Goal: Transaction & Acquisition: Purchase product/service

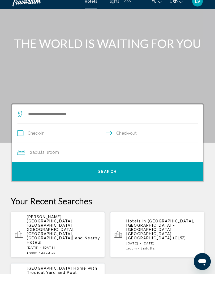
click at [61, 228] on div "[PERSON_NAME][GEOGRAPHIC_DATA] [GEOGRAPHIC_DATA] ([GEOGRAPHIC_DATA], [GEOGRAPHI…" at bounding box center [64, 242] width 74 height 40
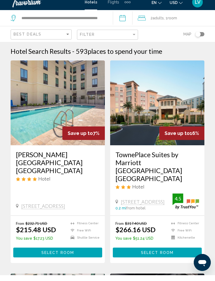
scroll to position [20, 0]
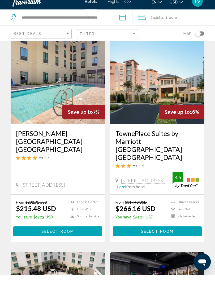
click at [58, 237] on span "Select Room" at bounding box center [57, 239] width 33 height 4
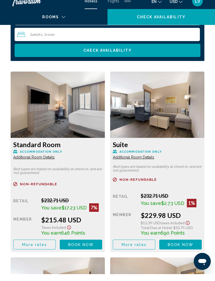
scroll to position [871, 0]
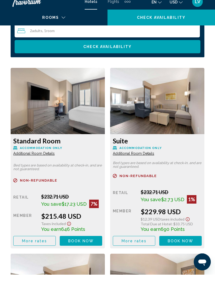
click at [80, 243] on button "Book now No longer available" at bounding box center [81, 248] width 42 height 10
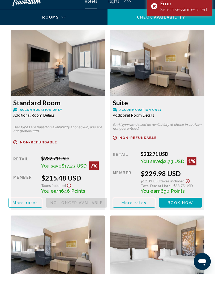
scroll to position [909, 0]
click at [0, 0] on span "Book now" at bounding box center [0, 0] width 0 height 0
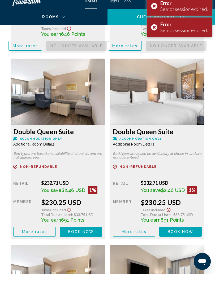
scroll to position [1066, 0]
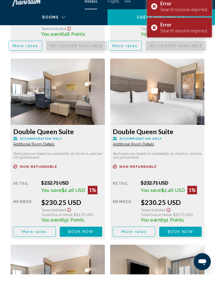
click at [0, 0] on span "Book now" at bounding box center [0, 0] width 0 height 0
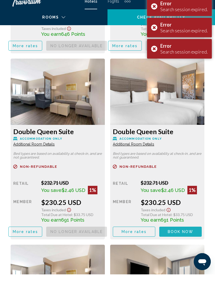
click at [0, 0] on span "Book now" at bounding box center [0, 0] width 0 height 0
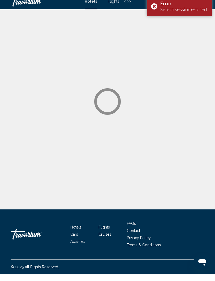
scroll to position [5, 0]
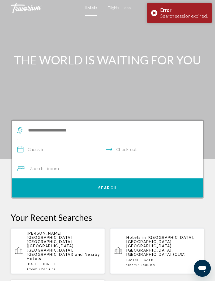
click at [55, 235] on span "[PERSON_NAME][GEOGRAPHIC_DATA] [GEOGRAPHIC_DATA] ([GEOGRAPHIC_DATA], [GEOGRAPHI…" at bounding box center [51, 244] width 48 height 25
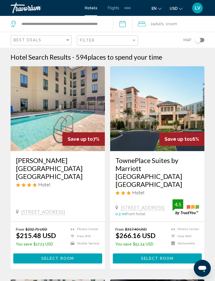
click at [60, 257] on span "Select Room" at bounding box center [57, 259] width 33 height 4
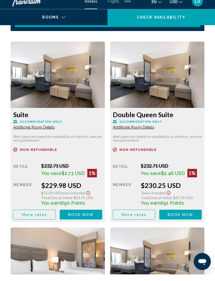
scroll to position [897, 0]
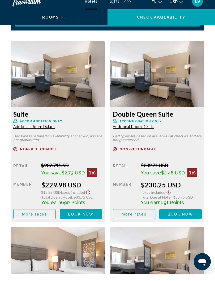
click at [94, 219] on span "Book now" at bounding box center [81, 221] width 26 height 4
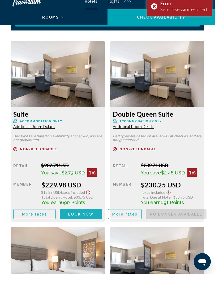
click at [83, 219] on span "Book now" at bounding box center [81, 221] width 26 height 4
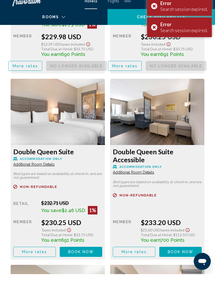
scroll to position [1049, 0]
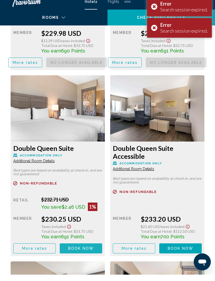
click at [0, 0] on span "Book now" at bounding box center [0, 0] width 0 height 0
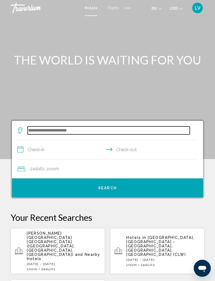
click at [84, 128] on input "Search widget" at bounding box center [109, 131] width 162 height 8
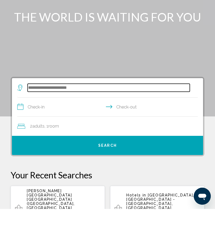
scroll to position [6, 0]
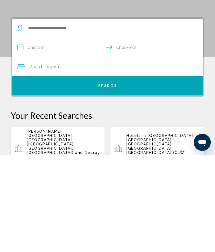
click at [58, 226] on p "Pestana Orlando Suites Lake Buena Vista (Orlando, FL, US) and Nearby Hotels" at bounding box center [64, 241] width 74 height 30
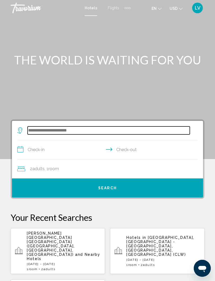
click at [74, 133] on input "Search widget" at bounding box center [109, 131] width 162 height 8
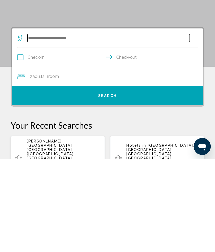
scroll to position [6, 0]
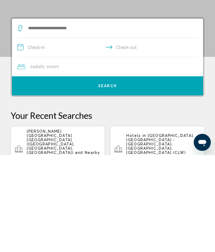
click at [60, 226] on span "[PERSON_NAME][GEOGRAPHIC_DATA] [GEOGRAPHIC_DATA] ([GEOGRAPHIC_DATA], [GEOGRAPHI…" at bounding box center [51, 238] width 48 height 25
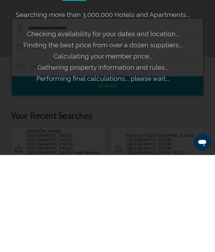
scroll to position [102, 0]
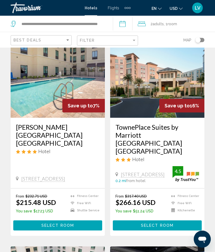
click at [58, 224] on span "Select Room" at bounding box center [57, 226] width 33 height 4
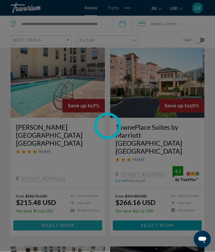
scroll to position [34, 0]
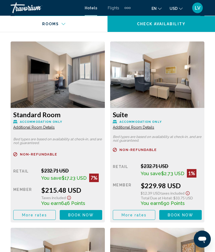
scroll to position [915, 0]
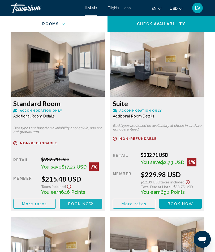
click at [80, 205] on span "Book now" at bounding box center [81, 204] width 26 height 4
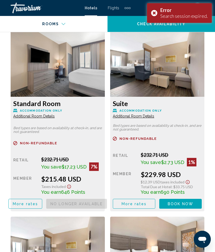
click at [0, 0] on span "Book now" at bounding box center [0, 0] width 0 height 0
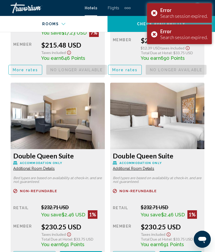
scroll to position [1055, 0]
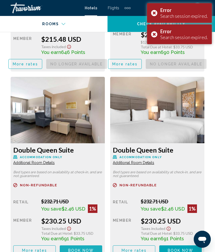
click at [0, 0] on span "Book now" at bounding box center [0, 0] width 0 height 0
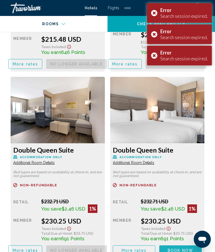
click at [0, 0] on span "Book now" at bounding box center [0, 0] width 0 height 0
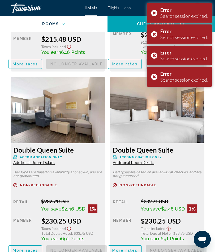
click at [153, 80] on div "Error Search session expired." at bounding box center [179, 77] width 65 height 20
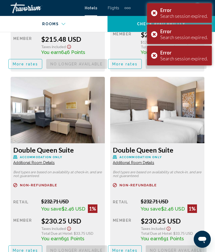
click at [155, 54] on div "Error Search session expired." at bounding box center [179, 56] width 65 height 20
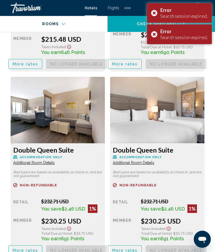
click at [157, 32] on div "Error Search session expired." at bounding box center [179, 34] width 65 height 20
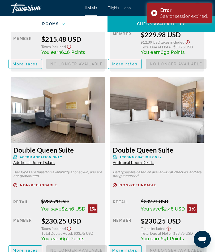
click at [156, 13] on div "Error Search session expired." at bounding box center [179, 13] width 65 height 20
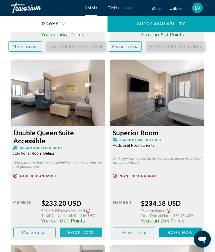
click at [0, 0] on span "Book now" at bounding box center [0, 0] width 0 height 0
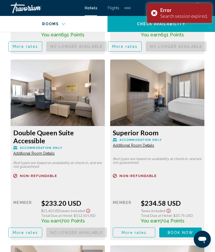
click at [0, 0] on span "Book now" at bounding box center [0, 0] width 0 height 0
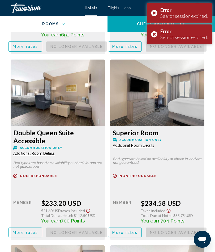
click at [153, 38] on div "Error Search session expired." at bounding box center [179, 34] width 65 height 20
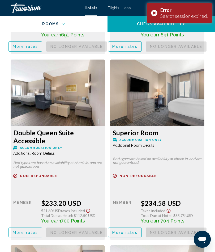
click at [156, 12] on div "Error Search session expired." at bounding box center [179, 13] width 65 height 20
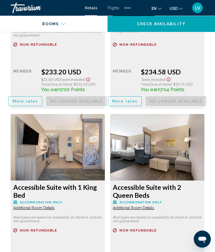
scroll to position [1395, 0]
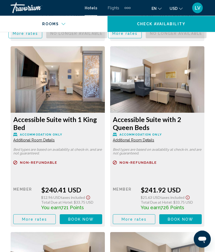
click at [0, 0] on span "Book now" at bounding box center [0, 0] width 0 height 0
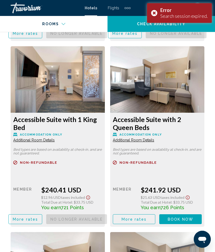
click at [0, 0] on span "Book now" at bounding box center [0, 0] width 0 height 0
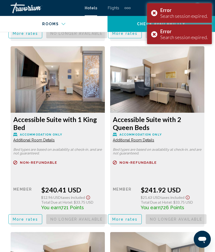
click at [152, 36] on div "Error Search session expired." at bounding box center [179, 34] width 65 height 20
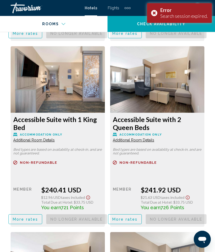
click at [154, 13] on div "Error Search session expired." at bounding box center [179, 13] width 65 height 20
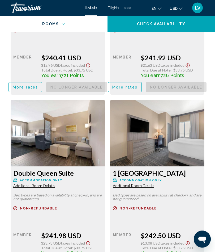
scroll to position [1589, 0]
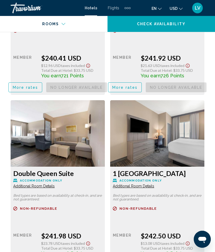
click at [0, 0] on span "Book now" at bounding box center [0, 0] width 0 height 0
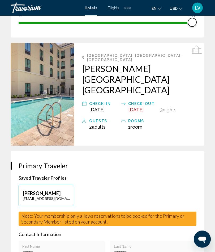
scroll to position [220, 0]
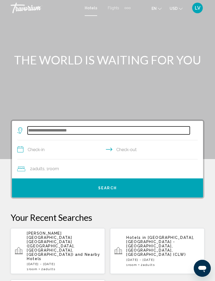
click at [70, 130] on input "Search widget" at bounding box center [109, 131] width 162 height 8
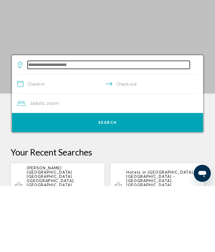
scroll to position [6, 0]
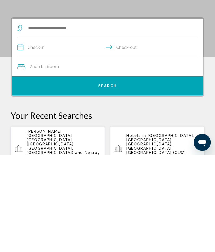
click at [59, 226] on span "[PERSON_NAME][GEOGRAPHIC_DATA] [GEOGRAPHIC_DATA] ([GEOGRAPHIC_DATA], [GEOGRAPHI…" at bounding box center [51, 238] width 48 height 25
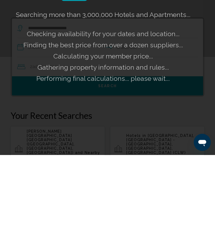
scroll to position [102, 0]
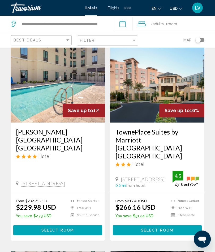
scroll to position [41, 0]
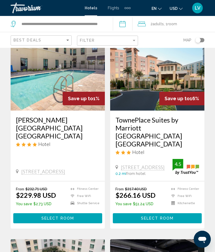
click at [59, 216] on span "Select Room" at bounding box center [57, 218] width 33 height 4
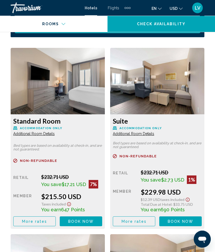
scroll to position [898, 0]
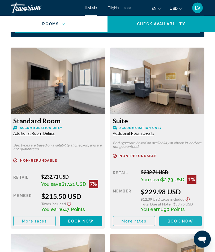
click at [94, 220] on span "Book now" at bounding box center [81, 221] width 26 height 4
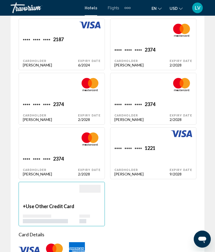
scroll to position [702, 0]
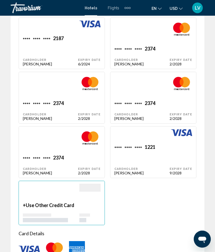
click at [101, 66] on div "9/2028" at bounding box center [89, 64] width 23 height 5
type input "******"
type input "*******"
type input "**********"
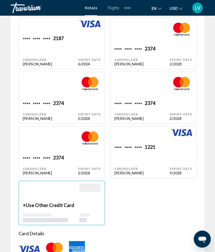
type input "**********"
type input "*****"
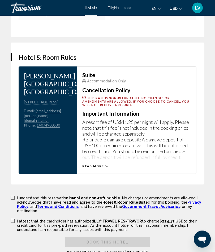
scroll to position [1120, 0]
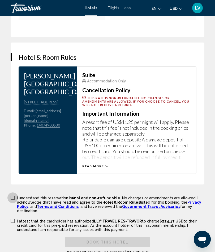
click at [14, 195] on span "Main content" at bounding box center [13, 197] width 4 height 4
click at [12, 219] on span "Main content" at bounding box center [13, 221] width 4 height 4
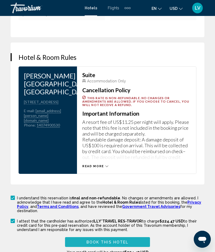
click at [106, 240] on span "Book this hotel" at bounding box center [108, 242] width 42 height 4
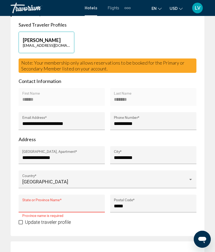
scroll to position [380, 0]
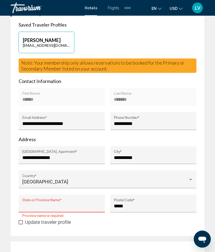
click at [72, 203] on input "State or Province Name *" at bounding box center [61, 205] width 79 height 5
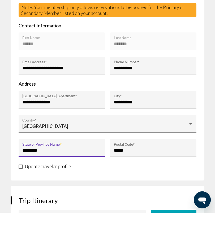
type input "*******"
click at [42, 163] on span "[GEOGRAPHIC_DATA]" at bounding box center [45, 166] width 46 height 6
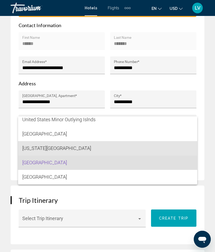
scroll to position [3494, 0]
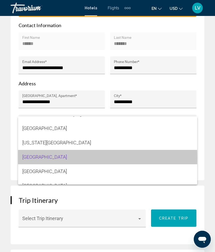
click at [53, 159] on span "[GEOGRAPHIC_DATA]" at bounding box center [107, 157] width 171 height 14
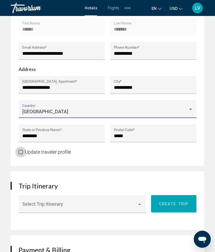
scroll to position [451, 0]
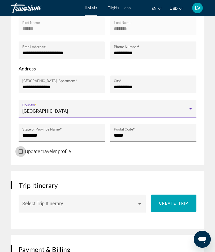
click at [20, 148] on label "Update traveler profile" at bounding box center [45, 151] width 52 height 6
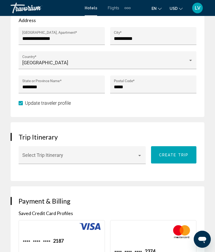
scroll to position [502, 0]
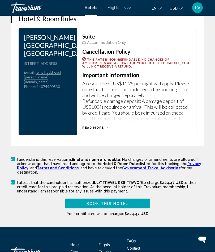
click at [104, 202] on span "Book this hotel" at bounding box center [108, 204] width 42 height 4
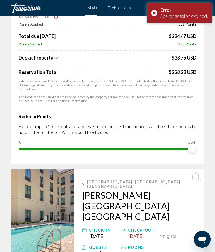
scroll to position [0, 0]
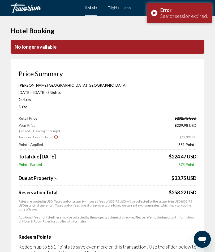
click at [152, 14] on div "Error Search session expired." at bounding box center [179, 13] width 65 height 20
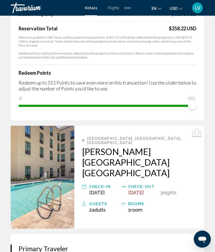
scroll to position [163, 0]
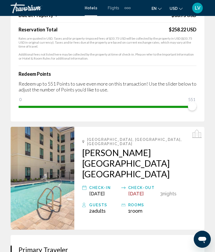
click at [110, 148] on h2 "[PERSON_NAME][GEOGRAPHIC_DATA] [GEOGRAPHIC_DATA]" at bounding box center [139, 163] width 114 height 32
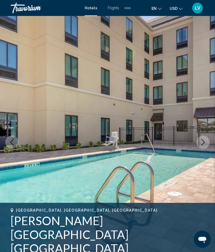
click at [108, 155] on img "Main content" at bounding box center [107, 142] width 215 height 252
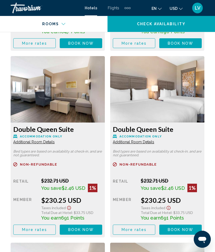
scroll to position [1079, 0]
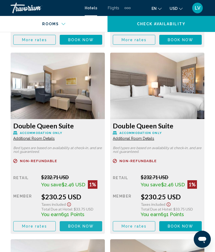
click at [77, 42] on span "Book now" at bounding box center [81, 40] width 26 height 4
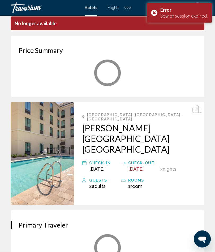
scroll to position [23, 0]
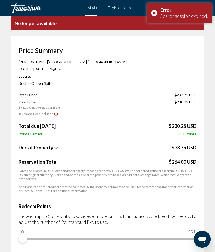
click at [157, 14] on div "Error Search session expired." at bounding box center [179, 13] width 65 height 20
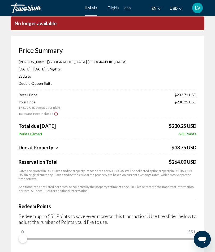
click at [133, 23] on p "No longer available" at bounding box center [108, 23] width 194 height 14
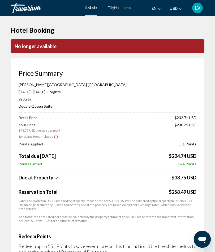
scroll to position [0, 0]
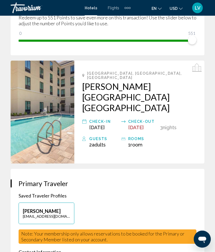
click at [53, 111] on img "Main content" at bounding box center [43, 112] width 64 height 103
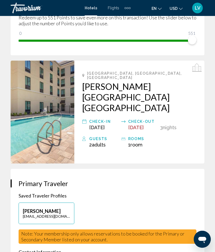
click at [52, 112] on img "Main content" at bounding box center [43, 112] width 64 height 103
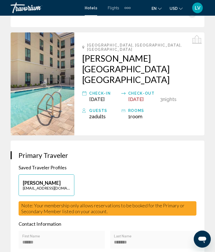
scroll to position [250, 0]
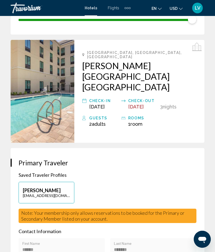
click at [114, 63] on h2 "[PERSON_NAME][GEOGRAPHIC_DATA] [GEOGRAPHIC_DATA]" at bounding box center [139, 76] width 114 height 32
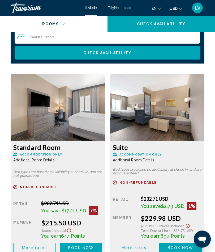
scroll to position [878, 0]
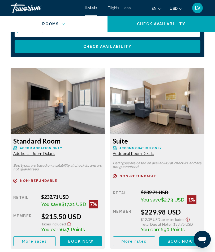
click at [94, 240] on span "Book now" at bounding box center [81, 241] width 26 height 4
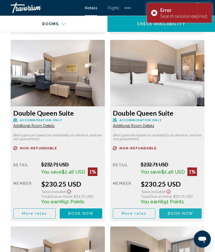
click at [94, 29] on span "Book now" at bounding box center [81, 27] width 26 height 4
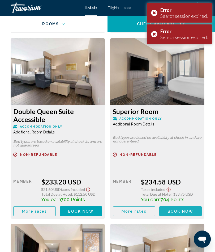
scroll to position [1280, 0]
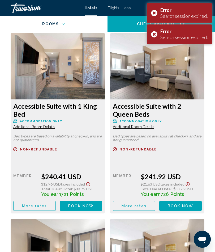
scroll to position [1470, 0]
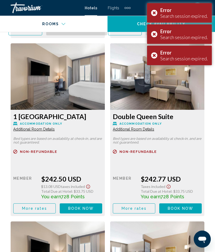
scroll to position [1645, 0]
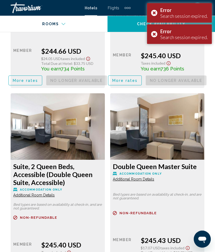
scroll to position [1955, 0]
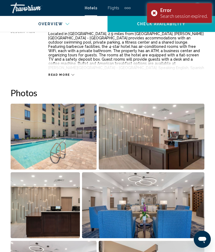
scroll to position [318, 0]
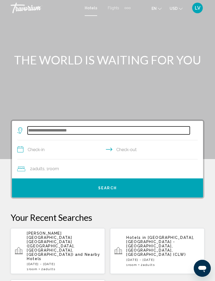
click at [63, 130] on input "Search widget" at bounding box center [109, 131] width 162 height 8
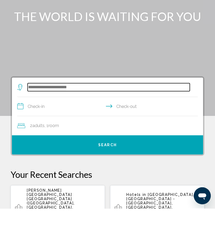
scroll to position [6, 0]
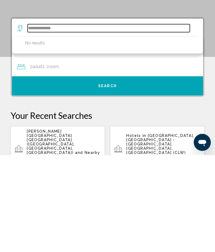
click at [45, 121] on input "**********" at bounding box center [109, 125] width 162 height 8
click at [73, 121] on input "**********" at bounding box center [109, 125] width 162 height 8
type input "*"
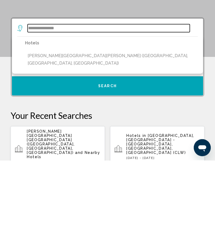
scroll to position [11, 0]
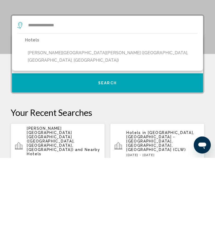
click at [99, 142] on button "[PERSON_NAME][GEOGRAPHIC_DATA][PERSON_NAME] ([GEOGRAPHIC_DATA], [GEOGRAPHIC_DAT…" at bounding box center [111, 151] width 173 height 18
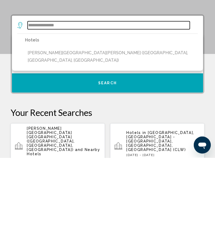
type input "**********"
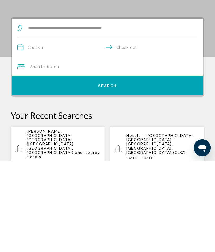
click at [50, 129] on input "**********" at bounding box center [108, 139] width 183 height 20
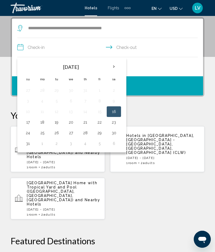
click at [45, 122] on button "18" at bounding box center [42, 121] width 8 height 7
click at [85, 122] on button "21" at bounding box center [85, 121] width 8 height 7
type input "**********"
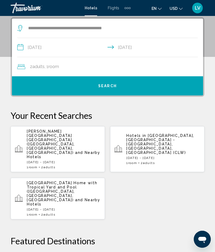
click at [108, 87] on span "Search" at bounding box center [107, 86] width 19 height 4
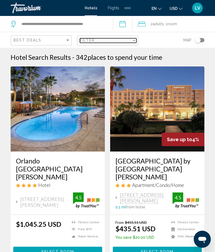
click at [132, 41] on div "Filter" at bounding box center [134, 40] width 5 height 4
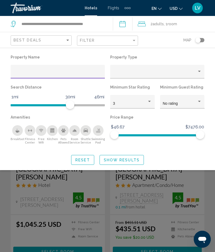
click at [151, 102] on div "Hotel Filters" at bounding box center [149, 101] width 5 height 4
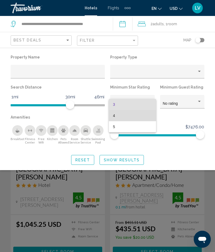
click at [118, 116] on span "4" at bounding box center [132, 115] width 39 height 11
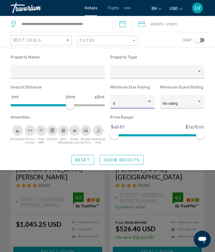
click at [123, 162] on span "Show Results" at bounding box center [122, 160] width 36 height 4
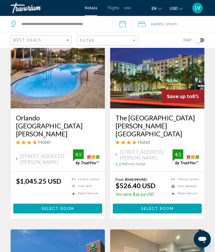
scroll to position [56, 0]
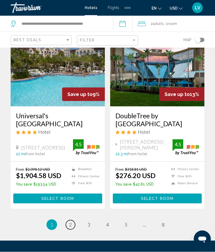
click at [68, 220] on link "page 2" at bounding box center [70, 224] width 9 height 9
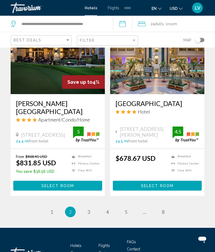
scroll to position [1048, 0]
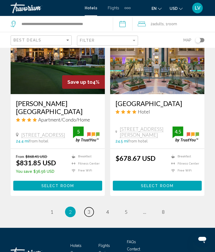
click at [87, 216] on link "page 3" at bounding box center [88, 211] width 9 height 9
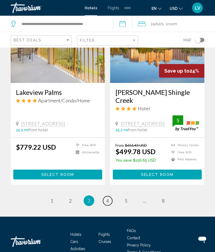
click at [110, 196] on link "page 4" at bounding box center [107, 200] width 9 height 9
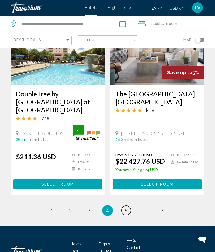
click at [126, 208] on span "5" at bounding box center [126, 211] width 3 height 6
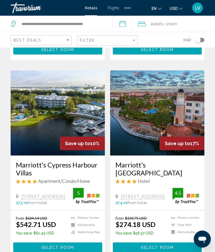
scroll to position [399, 0]
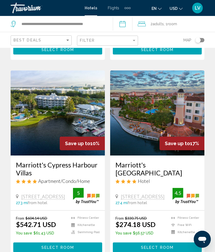
click at [173, 115] on img "Main content" at bounding box center [157, 112] width 94 height 85
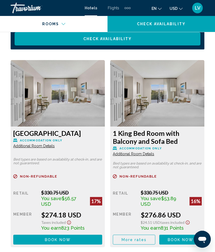
scroll to position [886, 0]
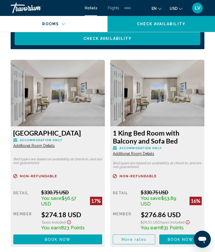
click at [57, 239] on span "Book now" at bounding box center [58, 239] width 26 height 4
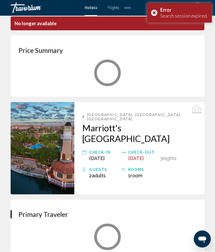
scroll to position [23, 0]
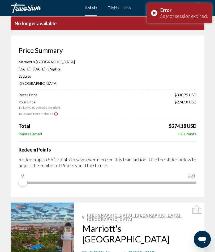
click at [152, 13] on div "Error Search session expired." at bounding box center [179, 13] width 65 height 20
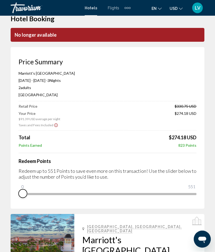
scroll to position [0, 0]
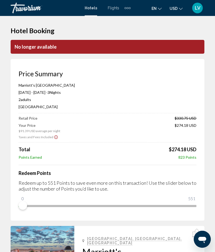
click at [94, 45] on p "No longer available" at bounding box center [108, 47] width 194 height 14
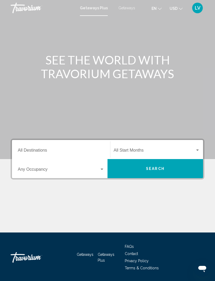
click at [50, 149] on input "Destination All Destinations" at bounding box center [61, 151] width 87 height 5
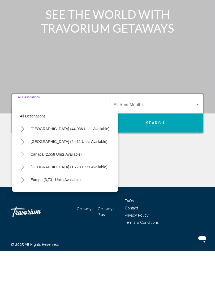
scroll to position [16, 0]
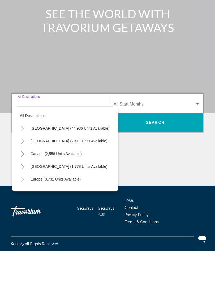
click at [28, 152] on button "[GEOGRAPHIC_DATA] (44,936 units available)" at bounding box center [70, 158] width 84 height 12
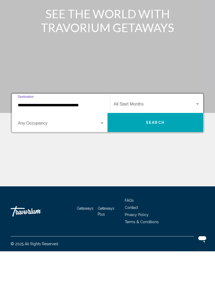
click at [25, 133] on input "**********" at bounding box center [61, 135] width 87 height 5
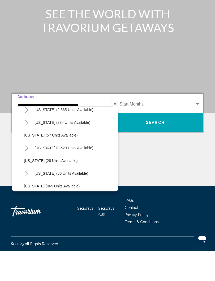
scroll to position [70, 1]
click at [31, 172] on button "Toggle Florida (8,629 units available)" at bounding box center [26, 177] width 11 height 11
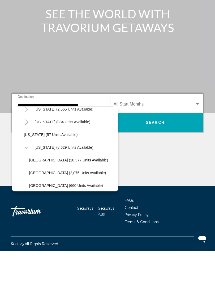
click at [48, 188] on span "[GEOGRAPHIC_DATA] (10,377 units available)" at bounding box center [68, 190] width 79 height 4
type input "**********"
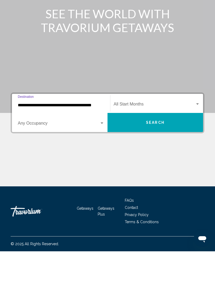
click at [192, 133] on span "Search widget" at bounding box center [155, 135] width 82 height 5
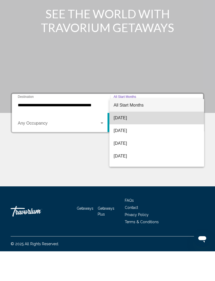
click at [135, 142] on span "[DATE]" at bounding box center [157, 148] width 86 height 13
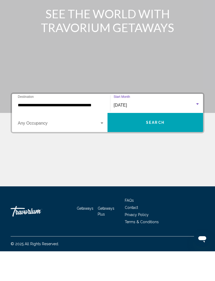
click at [158, 151] on span "Search" at bounding box center [155, 153] width 19 height 4
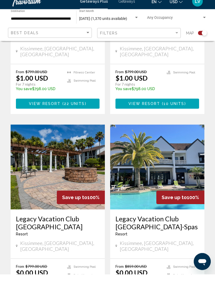
scroll to position [1108, 0]
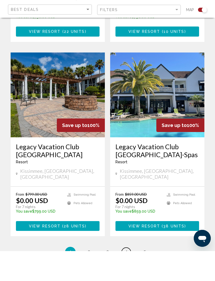
click at [126, 280] on span "4" at bounding box center [126, 283] width 3 height 6
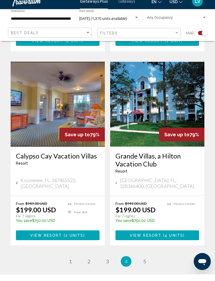
scroll to position [1108, 0]
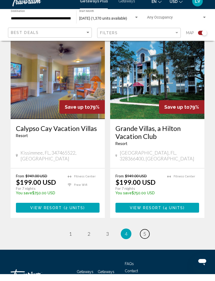
click at [145, 238] on span "5" at bounding box center [144, 241] width 3 height 6
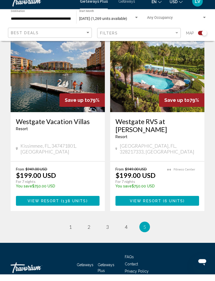
scroll to position [533, 0]
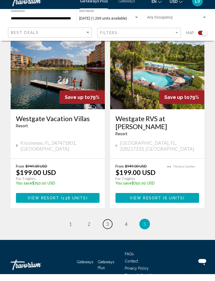
click at [109, 228] on span "3" at bounding box center [107, 231] width 3 height 6
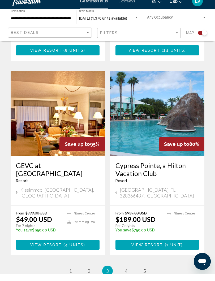
scroll to position [1100, 0]
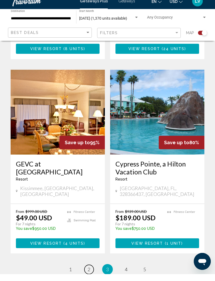
click at [91, 272] on link "page 2" at bounding box center [88, 276] width 9 height 9
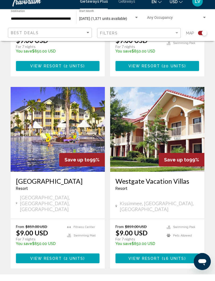
scroll to position [1100, 0]
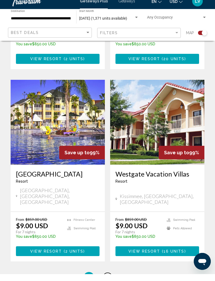
click at [107, 281] on span "3" at bounding box center [107, 285] width 3 height 6
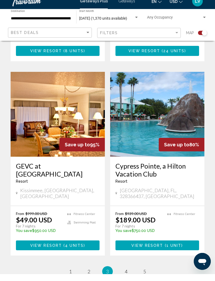
scroll to position [1100, 0]
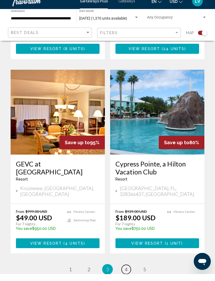
click at [126, 274] on span "4" at bounding box center [126, 277] width 3 height 6
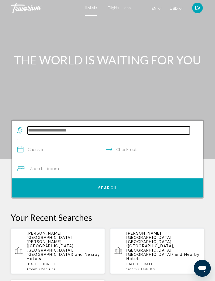
click at [69, 131] on input "Search widget" at bounding box center [109, 131] width 162 height 8
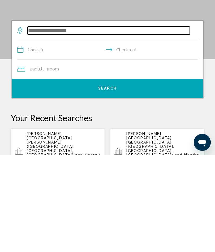
scroll to position [6, 0]
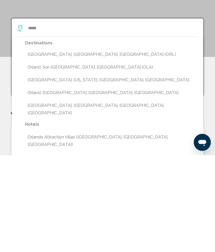
click at [71, 146] on button "[GEOGRAPHIC_DATA], [GEOGRAPHIC_DATA], [GEOGRAPHIC_DATA] (ORL)" at bounding box center [111, 151] width 173 height 10
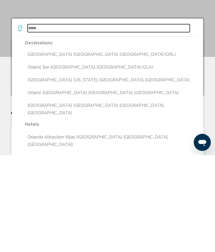
type input "**********"
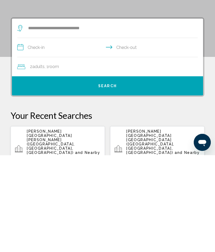
click at [48, 135] on input "**********" at bounding box center [108, 145] width 183 height 20
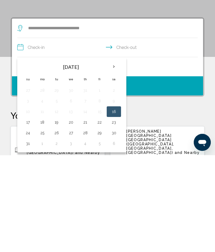
scroll to position [102, 0]
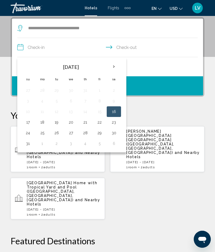
click at [42, 123] on button "18" at bounding box center [42, 121] width 8 height 7
click at [87, 120] on button "21" at bounding box center [85, 121] width 8 height 7
type input "**********"
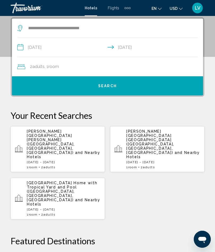
click at [112, 84] on span "Search" at bounding box center [107, 86] width 19 height 4
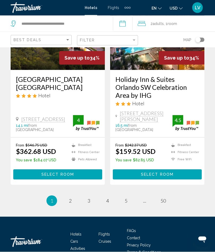
scroll to position [1077, 0]
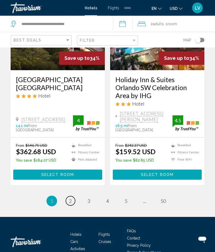
click at [70, 198] on span "2" at bounding box center [70, 201] width 3 height 6
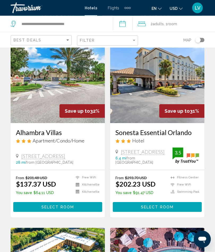
click at [70, 88] on img "Main content" at bounding box center [58, 80] width 94 height 85
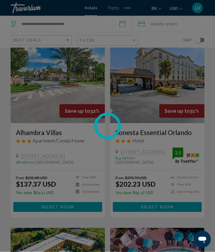
scroll to position [424, 0]
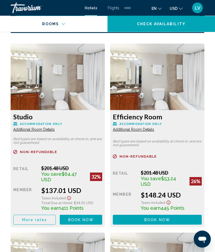
scroll to position [902, 0]
click at [38, 131] on span "Additional Room Details" at bounding box center [33, 129] width 41 height 4
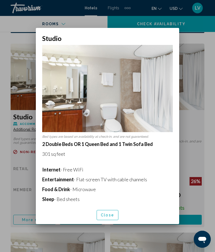
scroll to position [0, 0]
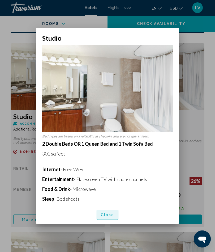
click at [110, 217] on span "Close" at bounding box center [107, 215] width 13 height 4
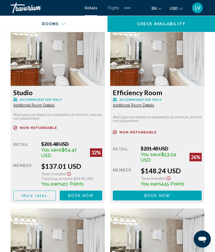
scroll to position [930, 0]
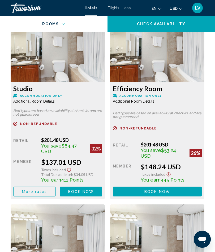
click at [55, 103] on span "Additional Room Details" at bounding box center [33, 101] width 41 height 4
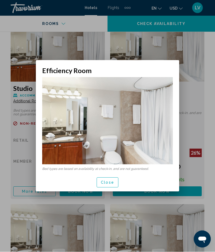
click at [109, 183] on span "Close" at bounding box center [107, 183] width 13 height 4
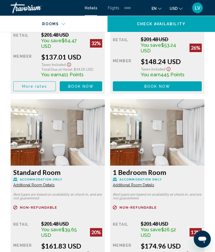
scroll to position [1038, 0]
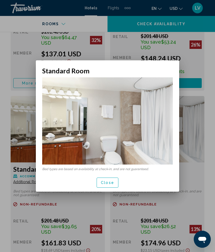
scroll to position [0, 0]
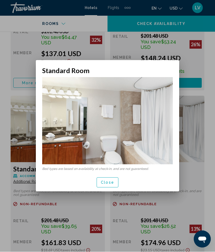
click at [104, 183] on span "Close" at bounding box center [107, 183] width 13 height 4
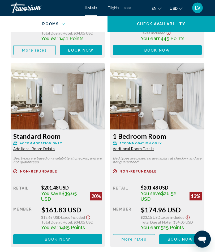
scroll to position [1071, 0]
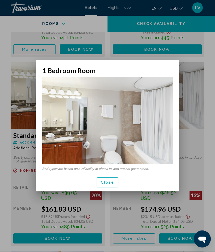
click at [104, 181] on span "Close" at bounding box center [107, 183] width 13 height 4
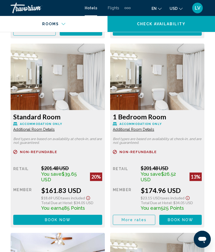
scroll to position [1090, 0]
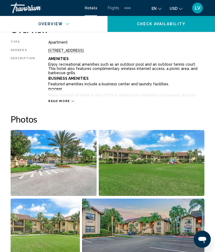
scroll to position [273, 0]
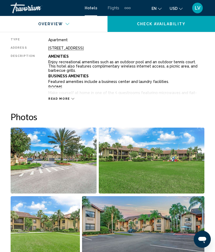
click at [160, 224] on img "Open full-screen image slider" at bounding box center [143, 229] width 122 height 66
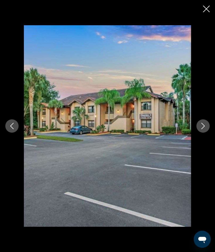
click at [202, 129] on icon "Next image" at bounding box center [203, 126] width 6 height 6
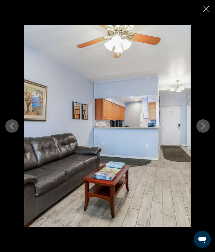
click at [202, 129] on icon "Next image" at bounding box center [203, 126] width 6 height 6
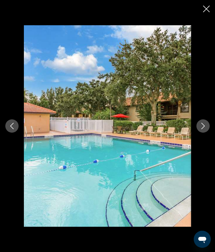
click at [200, 133] on button "Next image" at bounding box center [202, 125] width 13 height 13
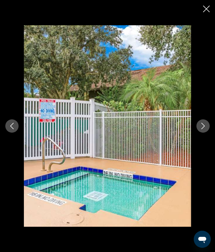
click at [198, 133] on button "Next image" at bounding box center [202, 125] width 13 height 13
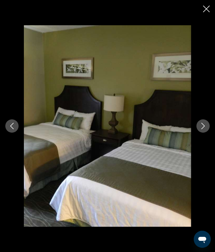
click at [200, 133] on button "Next image" at bounding box center [202, 125] width 13 height 13
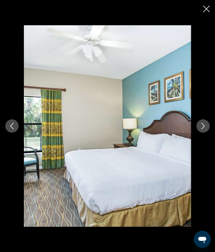
click at [200, 129] on icon "Next image" at bounding box center [203, 126] width 6 height 6
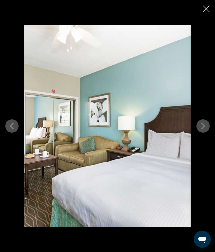
click at [199, 133] on button "Next image" at bounding box center [202, 125] width 13 height 13
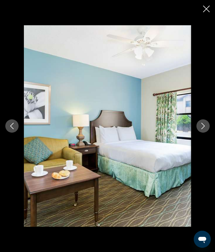
click at [199, 133] on button "Next image" at bounding box center [202, 125] width 13 height 13
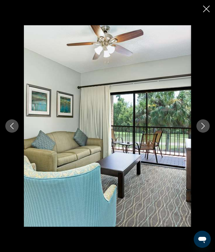
click at [200, 129] on icon "Next image" at bounding box center [203, 126] width 6 height 6
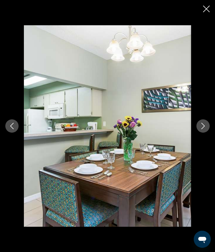
click at [198, 133] on button "Next image" at bounding box center [202, 125] width 13 height 13
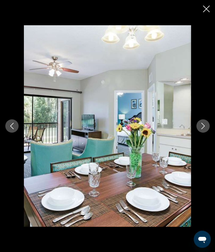
click at [199, 133] on button "Next image" at bounding box center [202, 125] width 13 height 13
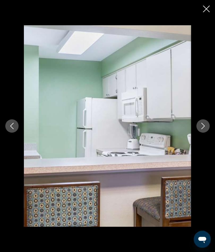
click at [199, 133] on button "Next image" at bounding box center [202, 125] width 13 height 13
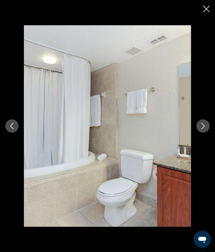
click at [200, 129] on icon "Next image" at bounding box center [203, 126] width 6 height 6
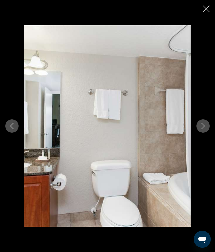
click at [199, 133] on button "Next image" at bounding box center [202, 125] width 13 height 13
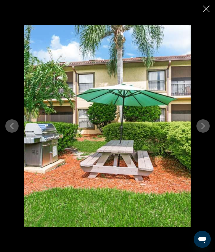
click at [198, 133] on button "Next image" at bounding box center [202, 125] width 13 height 13
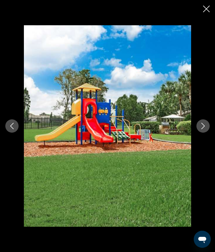
click at [199, 133] on button "Next image" at bounding box center [202, 125] width 13 height 13
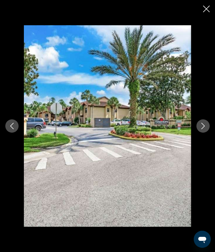
click at [205, 11] on icon "Close slideshow" at bounding box center [206, 9] width 7 height 7
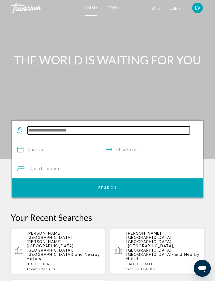
click at [77, 129] on input "Search widget" at bounding box center [109, 131] width 162 height 8
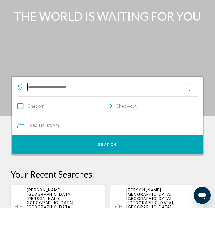
scroll to position [6, 0]
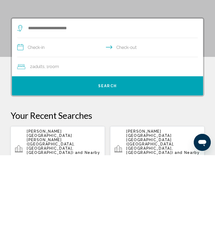
click at [62, 247] on span "and Nearby Hotels" at bounding box center [64, 251] width 74 height 8
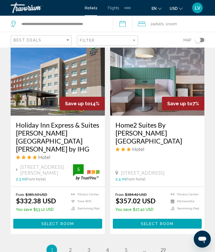
scroll to position [1065, 0]
click at [69, 247] on span "2" at bounding box center [70, 250] width 3 height 6
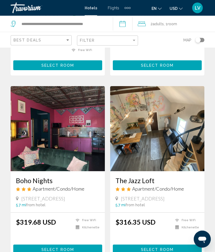
scroll to position [193, 0]
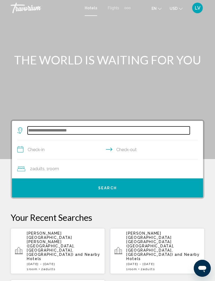
click at [61, 132] on input "Search widget" at bounding box center [109, 131] width 162 height 8
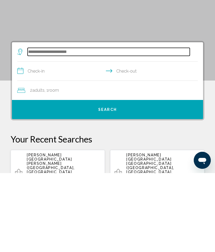
scroll to position [6, 0]
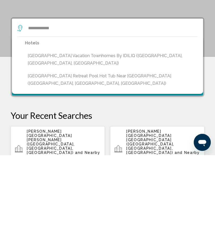
click at [134, 148] on button "[GEOGRAPHIC_DATA] Vacation Townhomes by IDILIQ ([GEOGRAPHIC_DATA], [GEOGRAPHIC_…" at bounding box center [111, 157] width 173 height 18
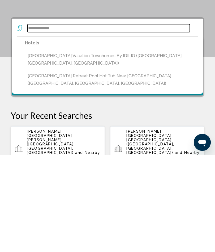
type input "**********"
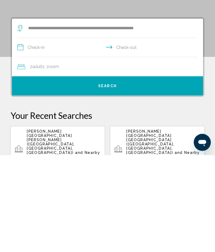
click at [45, 135] on input "**********" at bounding box center [108, 145] width 183 height 20
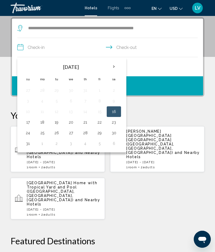
click at [43, 120] on button "18" at bounding box center [42, 121] width 8 height 7
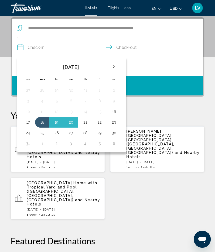
click at [86, 120] on button "21" at bounding box center [85, 121] width 8 height 7
type input "**********"
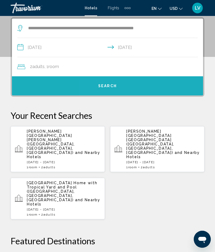
click at [122, 88] on button "Search" at bounding box center [107, 85] width 191 height 19
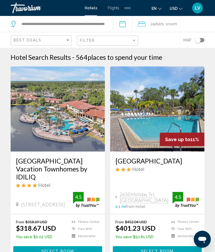
scroll to position [2, 0]
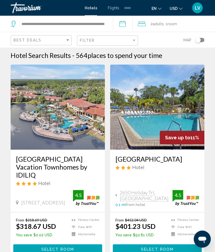
click at [76, 118] on img "Main content" at bounding box center [58, 107] width 94 height 85
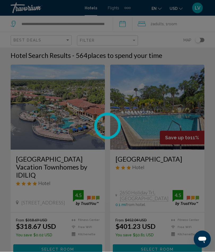
scroll to position [2, 0]
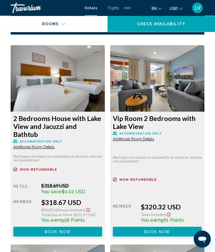
scroll to position [937, 0]
click at [36, 145] on span "Additional Room Details" at bounding box center [33, 147] width 41 height 4
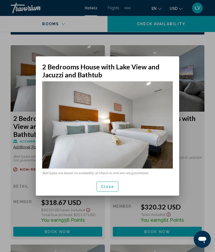
scroll to position [0, 0]
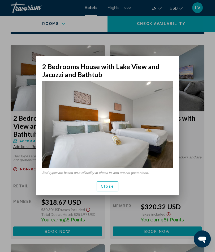
click at [108, 185] on span "Close" at bounding box center [107, 187] width 13 height 4
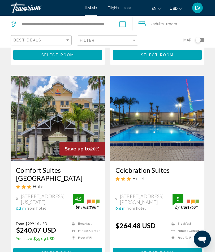
scroll to position [386, 0]
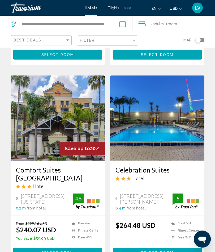
click at [69, 114] on img "Main content" at bounding box center [58, 118] width 94 height 85
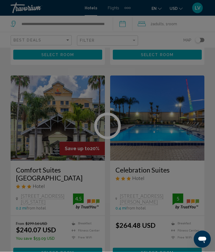
scroll to position [386, 0]
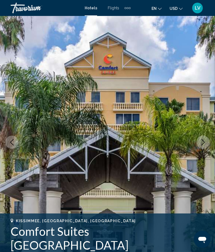
click at [202, 142] on icon "Next image" at bounding box center [203, 142] width 6 height 6
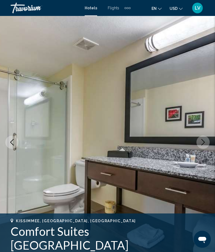
click at [204, 143] on icon "Next image" at bounding box center [203, 142] width 6 height 6
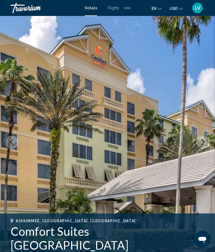
click at [203, 141] on icon "Next image" at bounding box center [203, 142] width 6 height 6
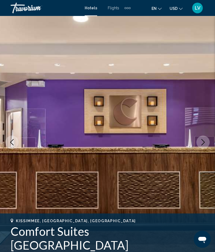
click at [204, 139] on icon "Next image" at bounding box center [203, 142] width 6 height 6
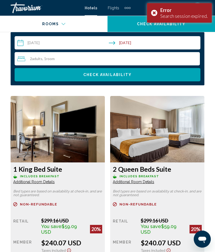
scroll to position [850, 0]
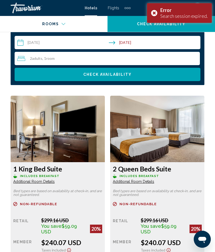
click at [43, 180] on span "Additional Room Details" at bounding box center [33, 181] width 41 height 4
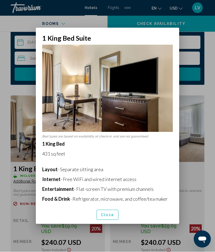
click at [110, 217] on span "Close" at bounding box center [107, 215] width 13 height 4
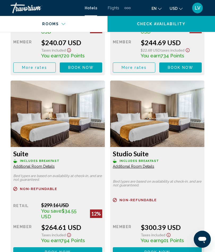
scroll to position [1242, 0]
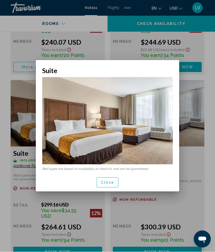
click at [104, 179] on button "Close" at bounding box center [108, 182] width 22 height 10
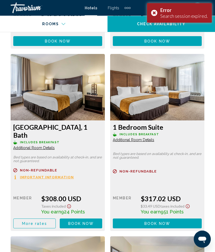
scroll to position [1451, 0]
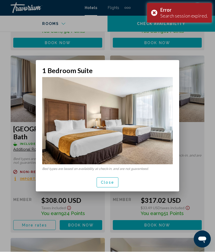
click at [105, 183] on span "Close" at bounding box center [107, 183] width 13 height 4
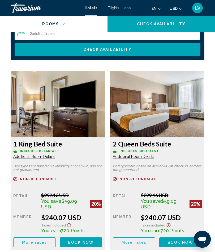
scroll to position [861, 0]
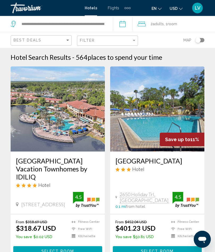
click at [67, 116] on img "Main content" at bounding box center [58, 108] width 94 height 85
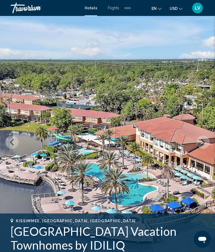
click at [201, 142] on icon "Next image" at bounding box center [203, 142] width 6 height 6
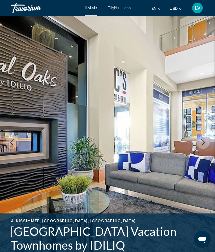
click at [200, 141] on icon "Next image" at bounding box center [203, 142] width 6 height 6
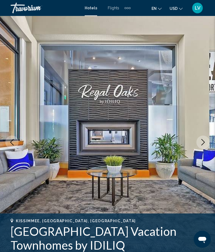
click at [200, 142] on icon "Next image" at bounding box center [203, 142] width 6 height 6
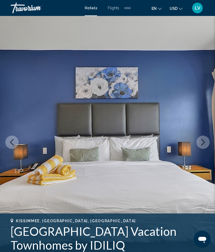
click at [200, 142] on icon "Next image" at bounding box center [203, 142] width 6 height 6
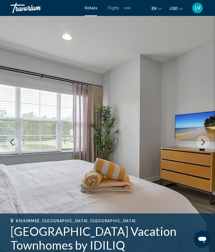
click at [203, 140] on icon "Next image" at bounding box center [203, 142] width 6 height 6
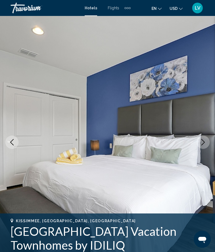
click at [201, 142] on icon "Next image" at bounding box center [203, 142] width 6 height 6
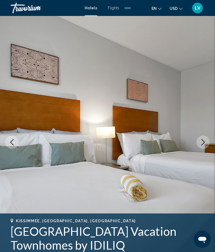
click at [202, 141] on icon "Next image" at bounding box center [203, 142] width 6 height 6
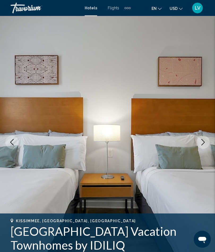
click at [200, 142] on icon "Next image" at bounding box center [203, 142] width 6 height 6
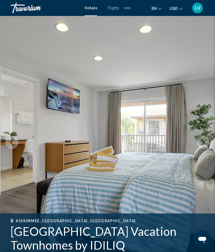
click at [203, 139] on icon "Next image" at bounding box center [203, 142] width 6 height 6
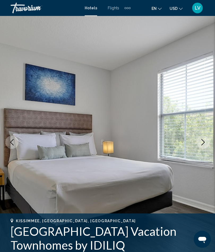
click at [200, 143] on icon "Next image" at bounding box center [203, 142] width 6 height 6
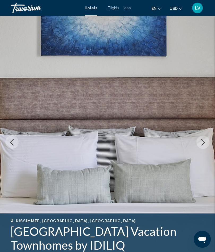
click at [203, 142] on icon "Next image" at bounding box center [203, 142] width 6 height 6
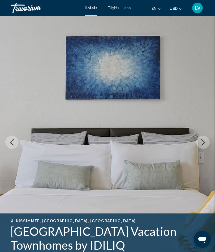
click at [205, 145] on icon "Next image" at bounding box center [203, 142] width 6 height 6
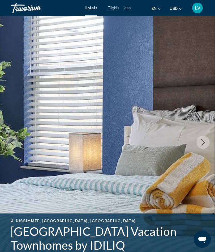
click at [203, 140] on icon "Next image" at bounding box center [203, 142] width 3 height 6
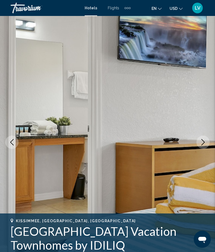
click at [202, 142] on icon "Next image" at bounding box center [203, 142] width 6 height 6
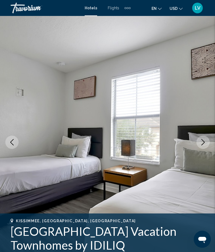
click at [201, 139] on icon "Next image" at bounding box center [203, 142] width 6 height 6
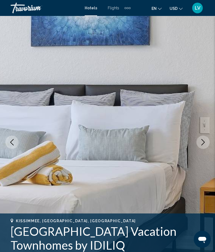
click at [200, 143] on icon "Next image" at bounding box center [203, 142] width 6 height 6
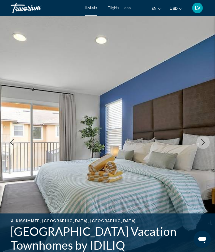
click at [202, 141] on icon "Next image" at bounding box center [203, 142] width 6 height 6
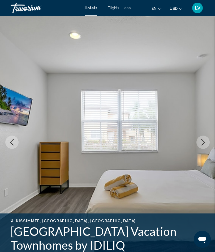
click at [205, 141] on icon "Next image" at bounding box center [203, 142] width 6 height 6
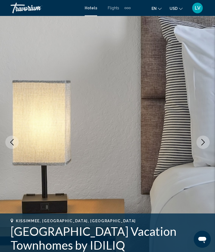
click at [203, 141] on icon "Next image" at bounding box center [203, 142] width 3 height 6
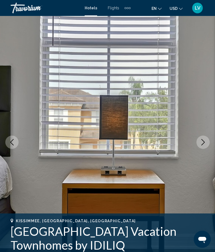
click at [202, 140] on icon "Next image" at bounding box center [203, 142] width 6 height 6
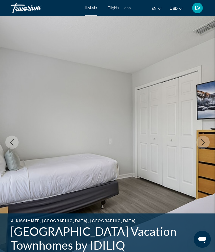
click at [205, 140] on icon "Next image" at bounding box center [203, 142] width 6 height 6
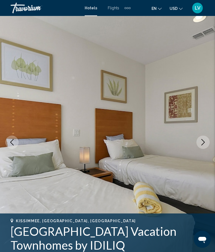
click at [200, 143] on icon "Next image" at bounding box center [203, 142] width 6 height 6
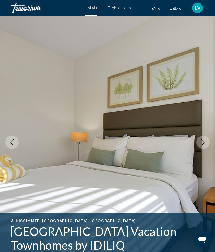
click at [204, 142] on icon "Next image" at bounding box center [203, 142] width 3 height 6
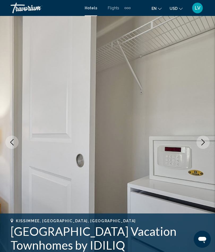
click at [206, 143] on button "Next image" at bounding box center [202, 141] width 13 height 13
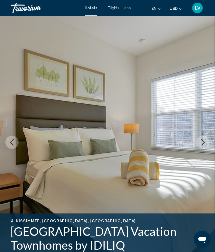
click at [203, 142] on icon "Next image" at bounding box center [203, 142] width 6 height 6
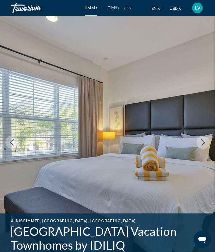
click at [202, 142] on icon "Next image" at bounding box center [203, 142] width 6 height 6
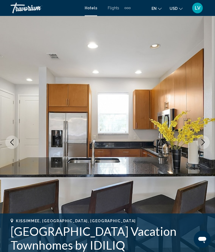
click at [204, 140] on icon "Next image" at bounding box center [203, 142] width 6 height 6
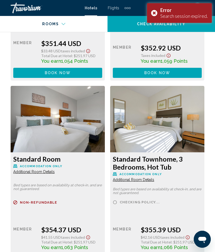
scroll to position [1842, 0]
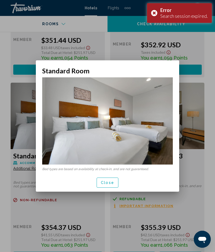
scroll to position [0, 0]
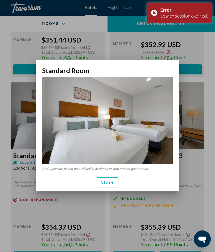
click at [107, 184] on span "Close" at bounding box center [107, 183] width 13 height 4
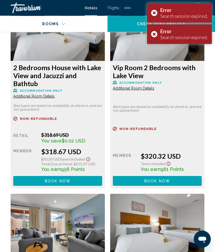
scroll to position [961, 0]
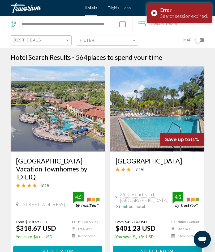
click at [153, 14] on div "Error Search session expired." at bounding box center [179, 13] width 65 height 20
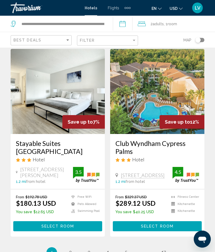
scroll to position [1023, 0]
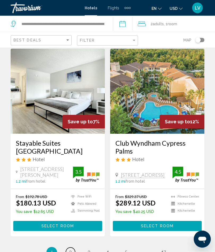
click at [70, 249] on span "2" at bounding box center [70, 252] width 3 height 6
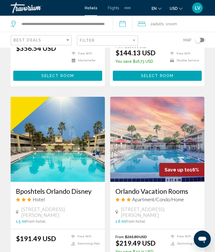
scroll to position [982, 0]
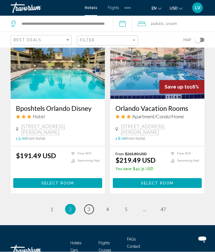
click at [88, 206] on span "3" at bounding box center [89, 209] width 3 height 6
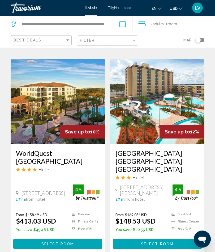
scroll to position [619, 0]
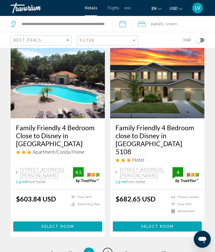
click at [107, 250] on span "4" at bounding box center [107, 253] width 3 height 6
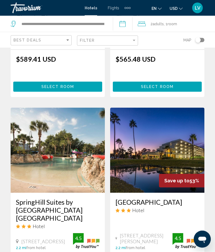
scroll to position [969, 0]
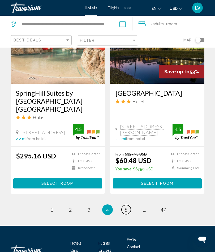
click at [124, 205] on link "page 5" at bounding box center [126, 209] width 9 height 9
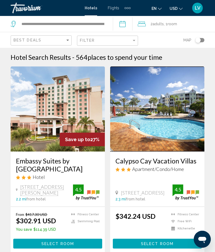
click at [113, 22] on app-destination-search "**********" at bounding box center [56, 24] width 113 height 16
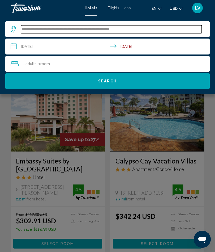
click at [175, 31] on input "**********" at bounding box center [111, 29] width 181 height 8
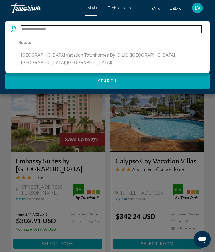
type input "*****"
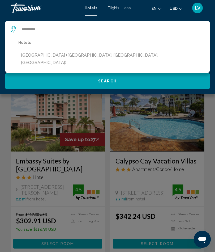
click at [96, 58] on button "[GEOGRAPHIC_DATA] ([GEOGRAPHIC_DATA], [GEOGRAPHIC_DATA], [GEOGRAPHIC_DATA])" at bounding box center [111, 59] width 186 height 18
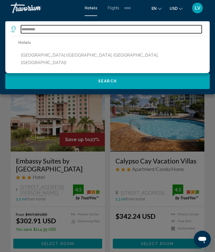
type input "**********"
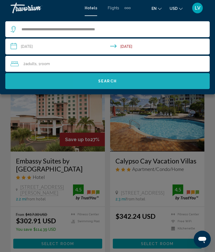
click at [109, 82] on span "Search" at bounding box center [107, 81] width 19 height 4
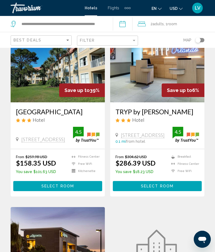
scroll to position [49, 0]
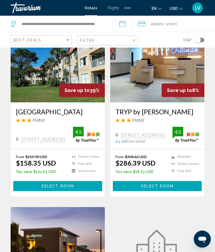
click at [59, 189] on span "Select Room" at bounding box center [57, 186] width 33 height 4
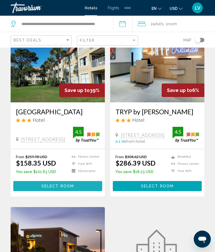
scroll to position [49, 0]
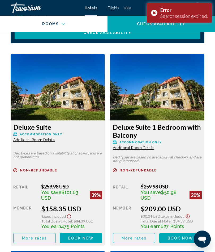
scroll to position [926, 0]
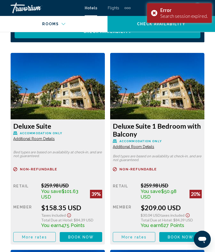
click at [39, 138] on span "Additional Room Details" at bounding box center [33, 138] width 41 height 4
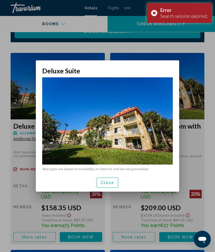
scroll to position [0, 0]
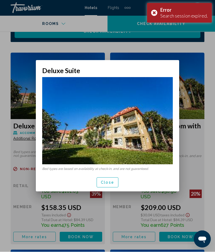
click at [106, 183] on span "Close" at bounding box center [107, 183] width 13 height 4
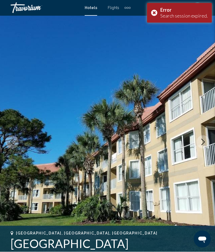
scroll to position [926, 0]
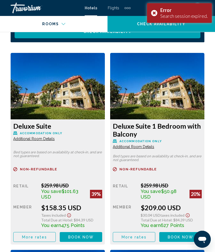
click at [55, 141] on span "Additional Room Details" at bounding box center [33, 138] width 41 height 4
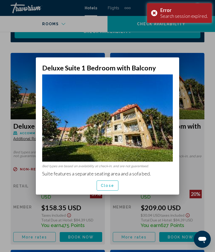
scroll to position [0, 0]
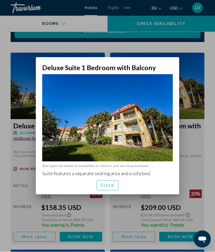
click at [104, 183] on span "Close" at bounding box center [107, 185] width 13 height 4
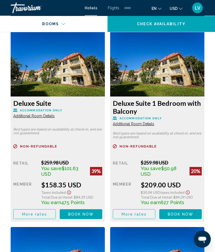
scroll to position [949, 0]
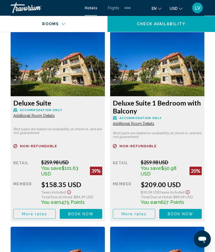
click at [40, 117] on span "Additional Room Details" at bounding box center [33, 116] width 41 height 4
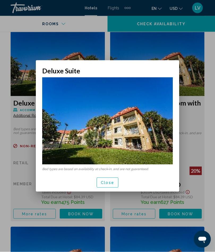
scroll to position [0, 0]
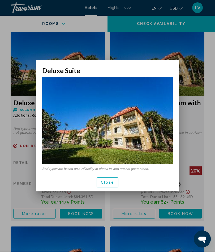
click at [105, 181] on span "Close" at bounding box center [107, 183] width 13 height 4
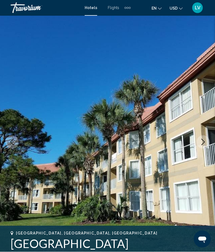
scroll to position [949, 0]
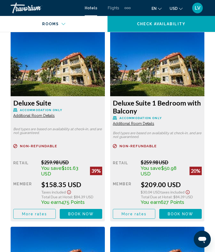
click at [81, 215] on span "Book now" at bounding box center [81, 214] width 26 height 4
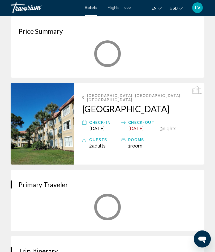
scroll to position [23, 0]
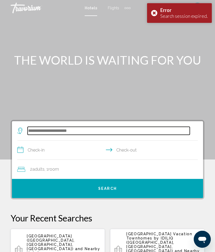
click at [83, 128] on input "Search widget" at bounding box center [109, 131] width 162 height 8
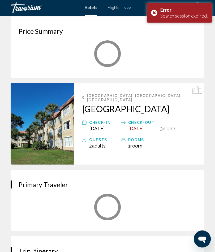
scroll to position [23, 0]
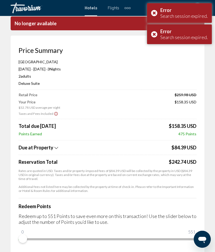
click at [153, 35] on div "Error Search session expired." at bounding box center [179, 34] width 65 height 20
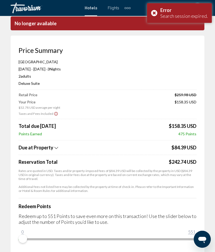
click at [155, 10] on div "Error Search session expired." at bounding box center [179, 13] width 65 height 20
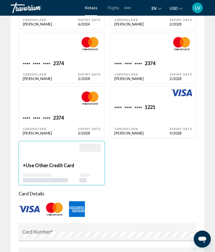
scroll to position [740, 0]
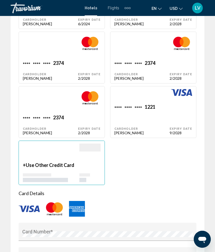
click at [78, 26] on div "**** **** **** 1221 Cardholder [PERSON_NAME]" at bounding box center [50, 10] width 55 height 31
type input "******"
type input "*******"
type input "**********"
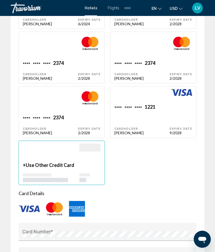
type input "**********"
type input "*****"
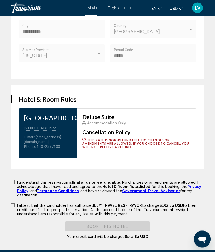
scroll to position [1076, 0]
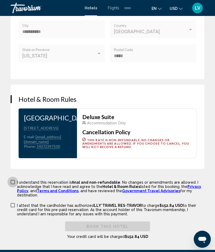
click at [13, 184] on span "Main content" at bounding box center [13, 182] width 4 height 4
click at [12, 207] on span "Main content" at bounding box center [13, 205] width 4 height 4
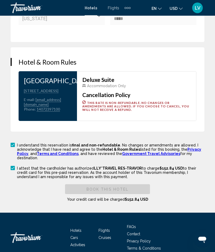
scroll to position [1114, 0]
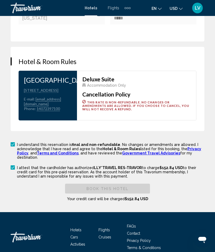
click at [104, 191] on span "Book this hotel" at bounding box center [108, 188] width 42 height 4
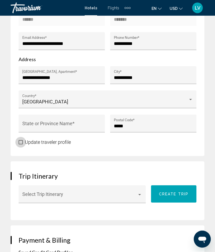
scroll to position [458, 0]
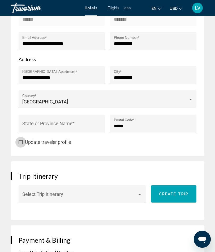
click at [22, 144] on span "Main content" at bounding box center [21, 142] width 4 height 4
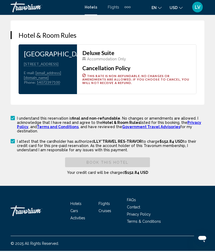
scroll to position [1145, 0]
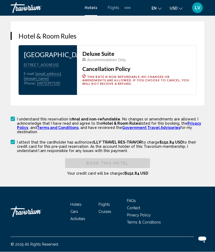
click at [106, 165] on span "Book this hotel" at bounding box center [108, 163] width 42 height 4
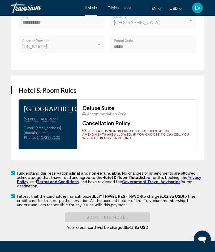
scroll to position [1086, 0]
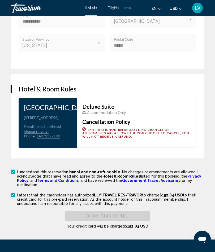
click at [51, 137] on div "[GEOGRAPHIC_DATA] Suite Hotel Address [STREET_ADDRESS] E-mail : [EMAIL_ADDRESS]…" at bounding box center [48, 123] width 58 height 50
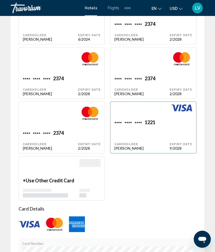
scroll to position [725, 0]
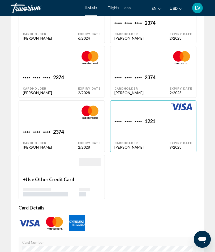
click at [146, 125] on div "1221" at bounding box center [150, 121] width 11 height 7
type input "******"
type input "*******"
type input "**********"
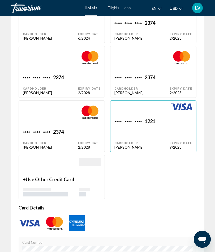
type input "**********"
type input "*****"
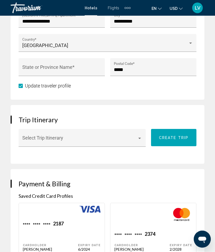
scroll to position [515, 0]
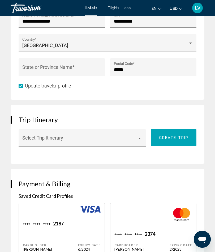
click at [139, 140] on div "Main content" at bounding box center [139, 138] width 5 height 4
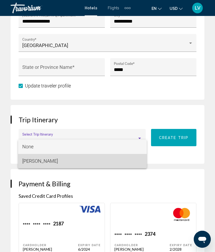
click at [37, 161] on span "[PERSON_NAME]" at bounding box center [82, 161] width 120 height 14
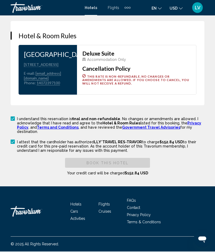
scroll to position [1145, 0]
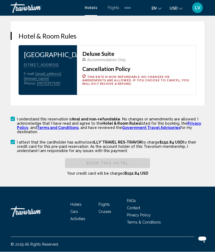
click at [92, 165] on span "Book this hotel" at bounding box center [108, 163] width 42 height 4
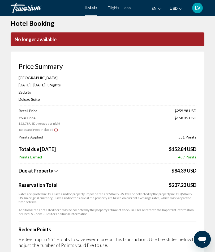
scroll to position [0, 0]
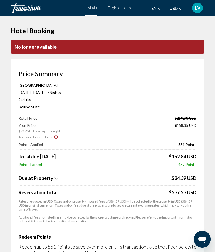
click at [83, 46] on p "No longer available" at bounding box center [108, 47] width 194 height 14
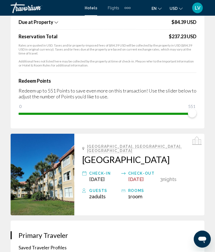
scroll to position [158, 0]
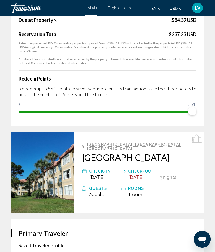
click at [112, 163] on h2 "[GEOGRAPHIC_DATA]" at bounding box center [139, 157] width 114 height 11
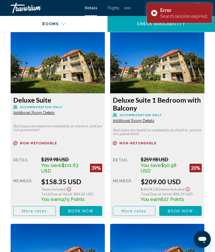
scroll to position [952, 0]
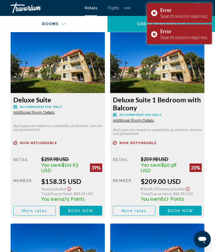
click at [152, 19] on div "Error Search session expired." at bounding box center [179, 13] width 65 height 20
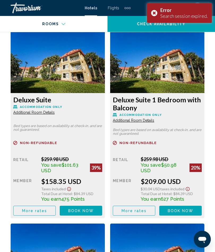
click at [158, 13] on div "Error Search session expired." at bounding box center [179, 13] width 65 height 20
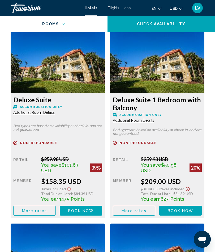
click at [94, 208] on span "Book now" at bounding box center [81, 210] width 26 height 4
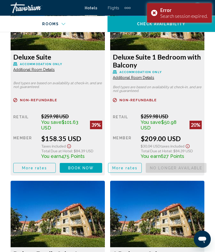
scroll to position [997, 0]
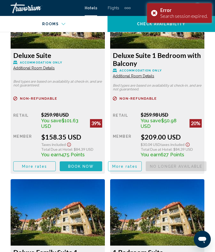
click at [77, 161] on button "Book now No longer available" at bounding box center [81, 166] width 42 height 10
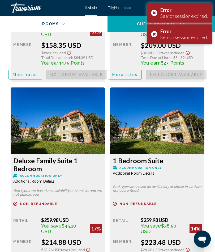
scroll to position [1088, 0]
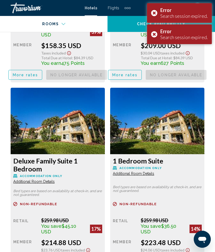
click at [0, 0] on span "Book now" at bounding box center [0, 0] width 0 height 0
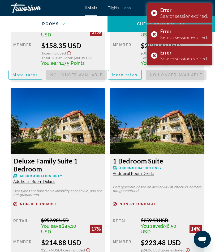
click at [107, 80] on button "Book now No longer available" at bounding box center [76, 75] width 61 height 10
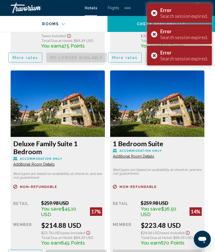
scroll to position [1107, 0]
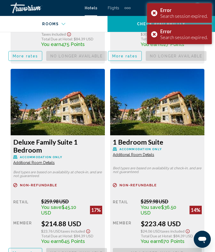
click at [154, 59] on div "Error Search session expired." at bounding box center [179, 56] width 65 height 20
click at [155, 34] on div "Error Search session expired." at bounding box center [179, 34] width 65 height 20
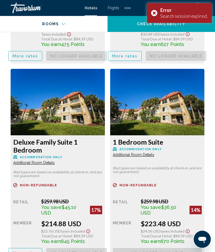
click at [157, 13] on div "Error Search session expired." at bounding box center [179, 13] width 65 height 20
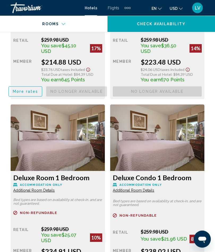
scroll to position [1278, 0]
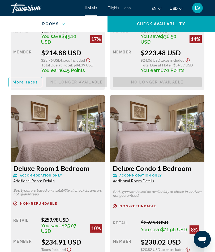
click at [0, 0] on span "Book now" at bounding box center [0, 0] width 0 height 0
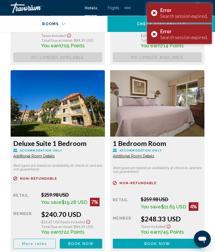
scroll to position [1491, 0]
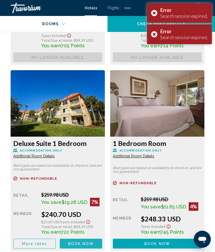
click at [0, 0] on span "Book now" at bounding box center [0, 0] width 0 height 0
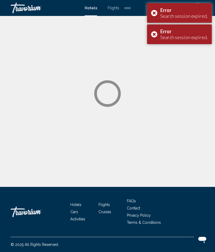
scroll to position [23, 0]
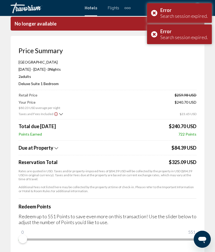
click at [159, 33] on div "Error Search session expired." at bounding box center [179, 34] width 65 height 20
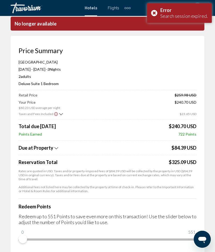
click at [155, 10] on div "Error Search session expired." at bounding box center [179, 13] width 65 height 20
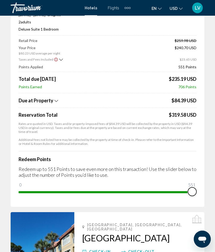
scroll to position [0, 0]
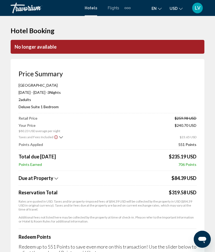
click at [72, 51] on p "No longer available" at bounding box center [108, 47] width 194 height 14
